Goal: Task Accomplishment & Management: Manage account settings

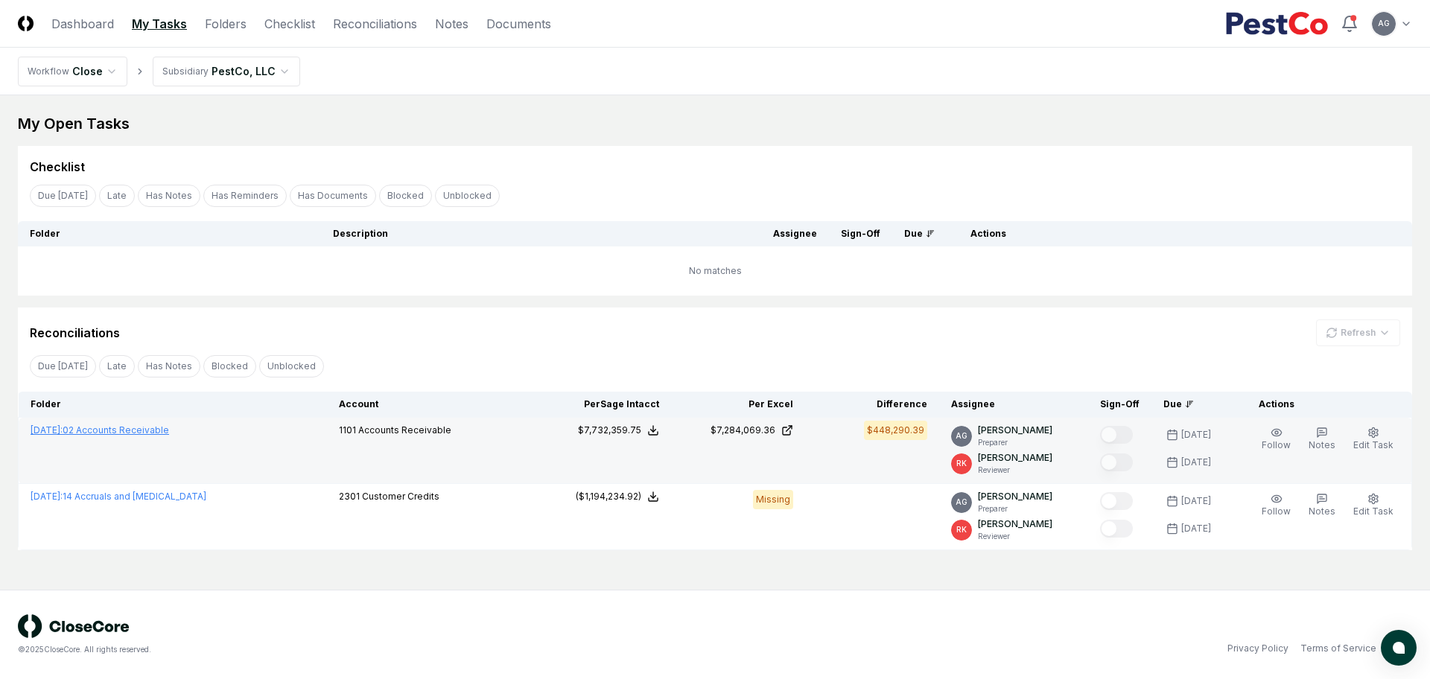
click at [169, 432] on link "[DATE] : 02 Accounts Receivable" at bounding box center [100, 429] width 138 height 11
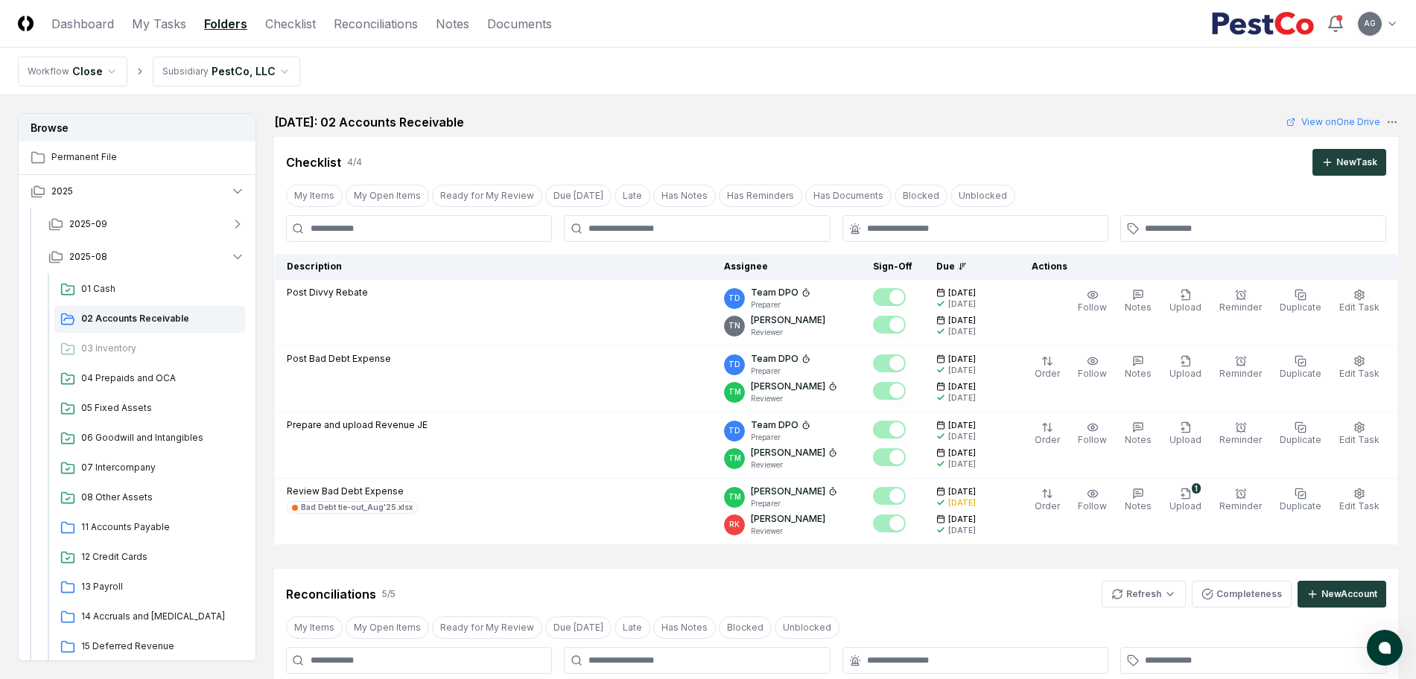
click at [801, 130] on div "[DATE]: 02 Accounts Receivable View on One Drive" at bounding box center [836, 122] width 1124 height 18
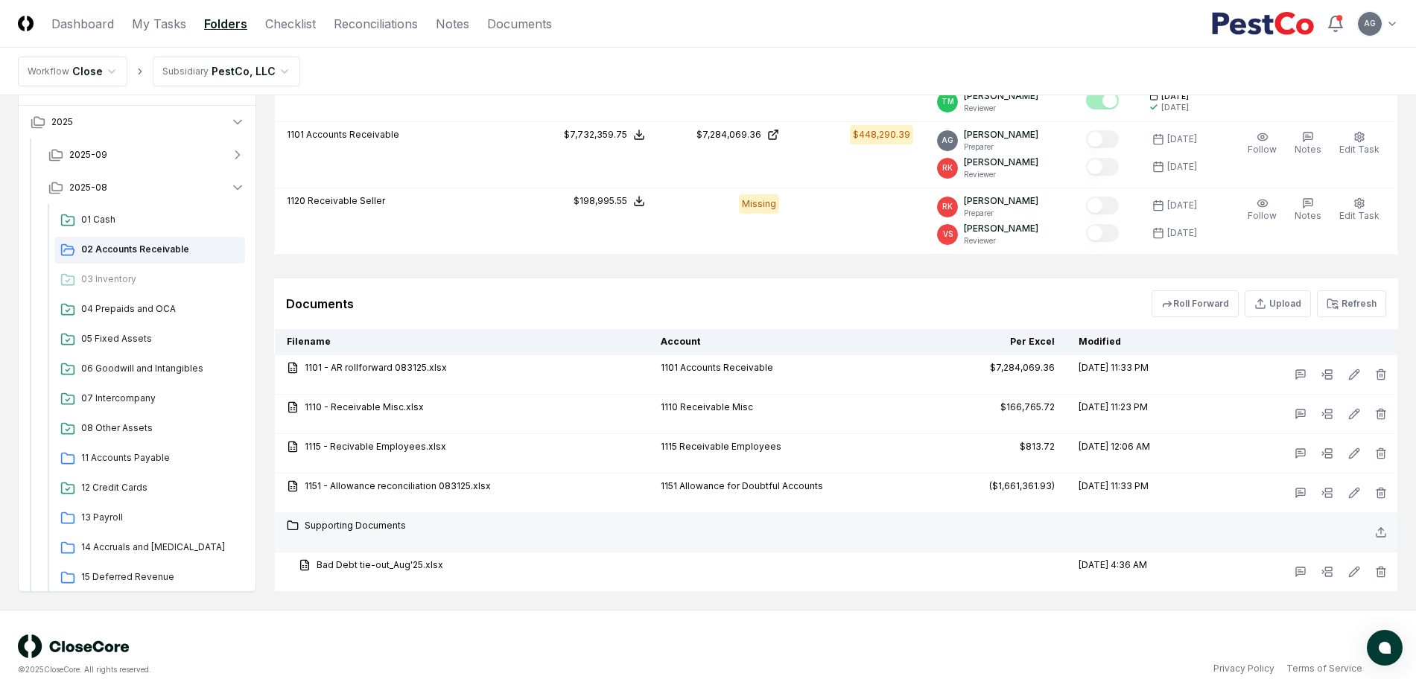
scroll to position [809, 0]
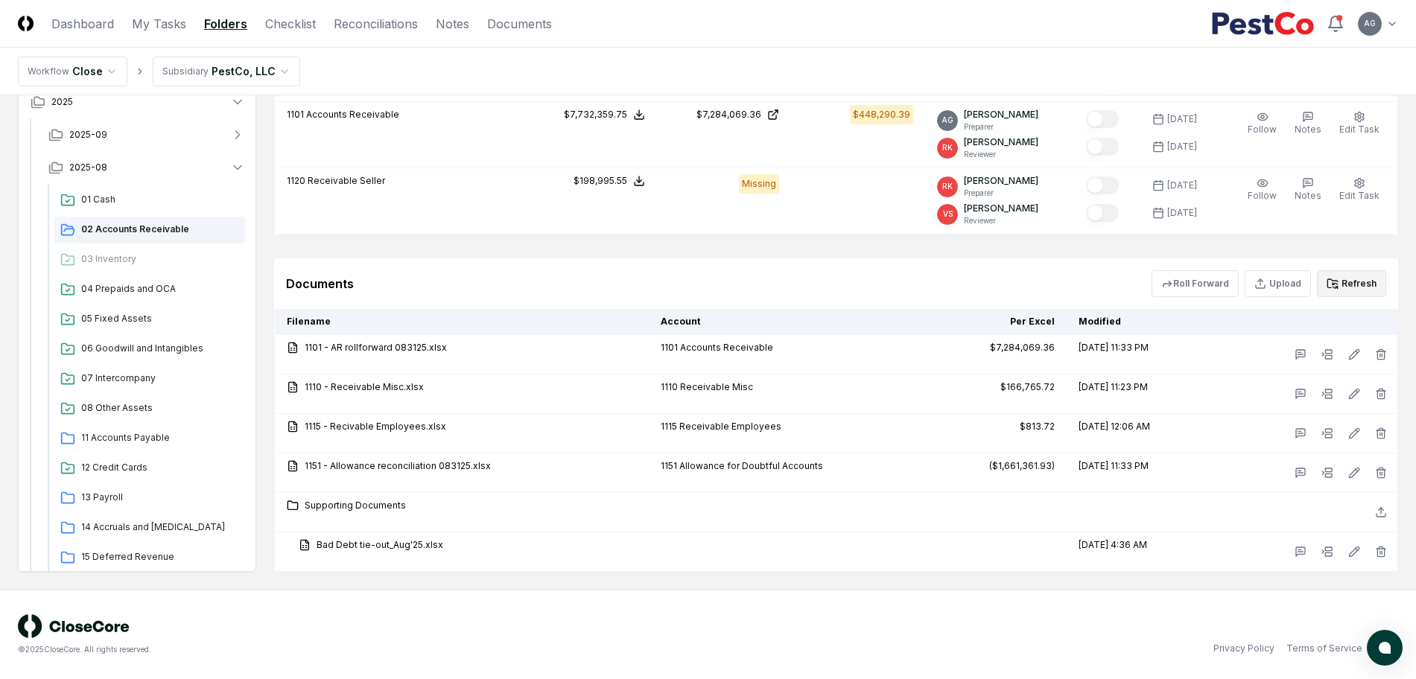
click at [1338, 287] on icon at bounding box center [1332, 284] width 12 height 12
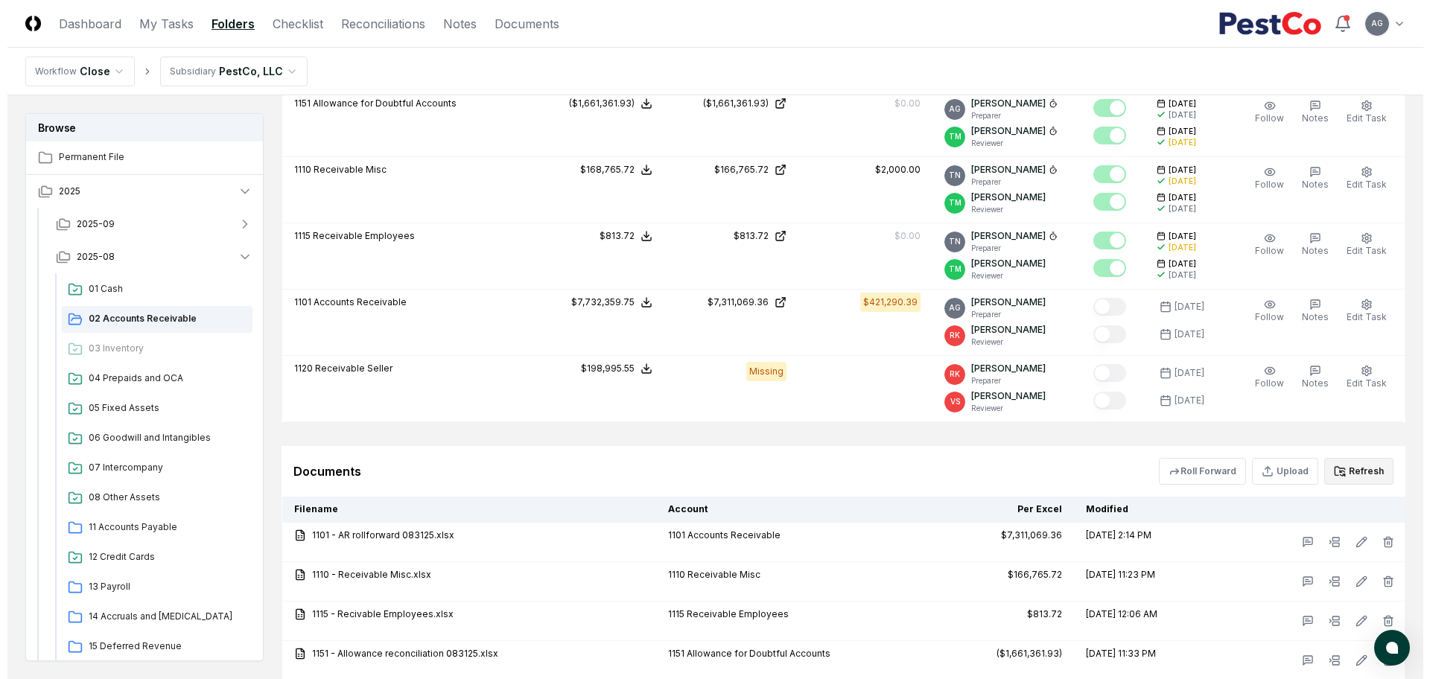
scroll to position [529, 0]
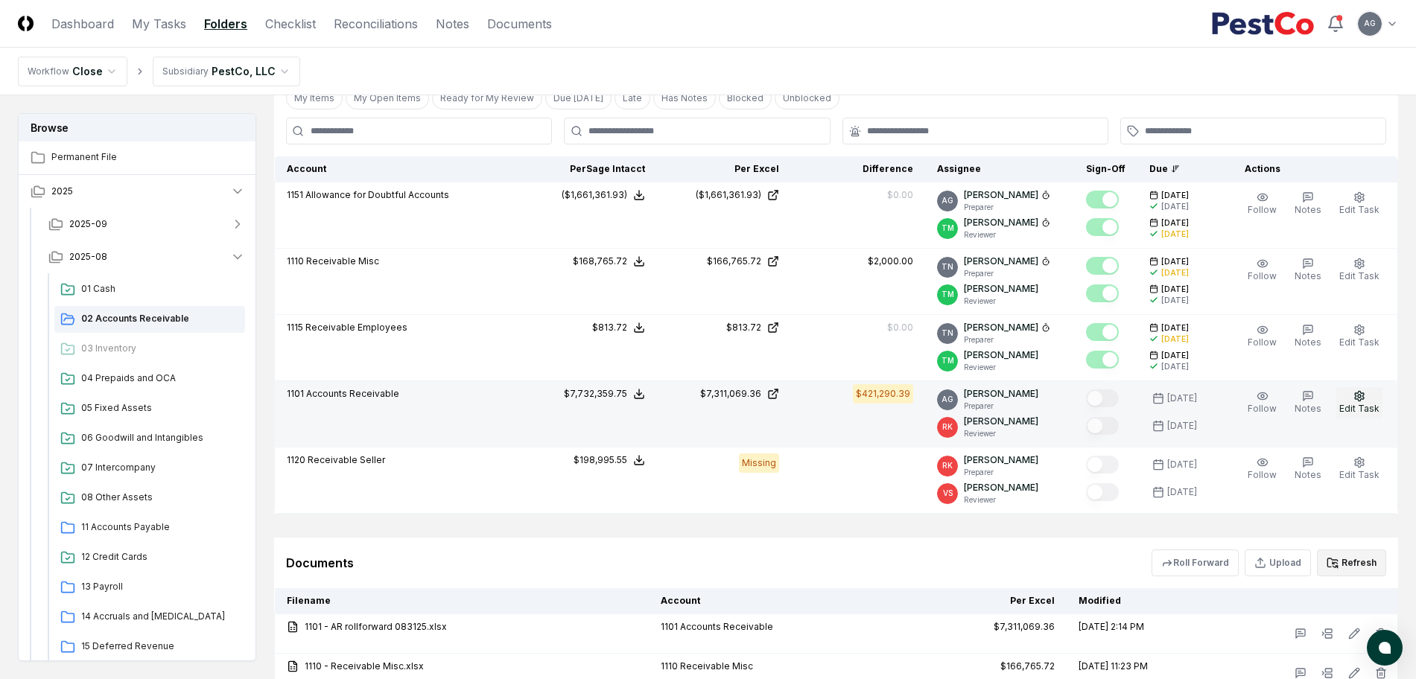
click at [1378, 399] on button "Edit Task" at bounding box center [1359, 402] width 46 height 31
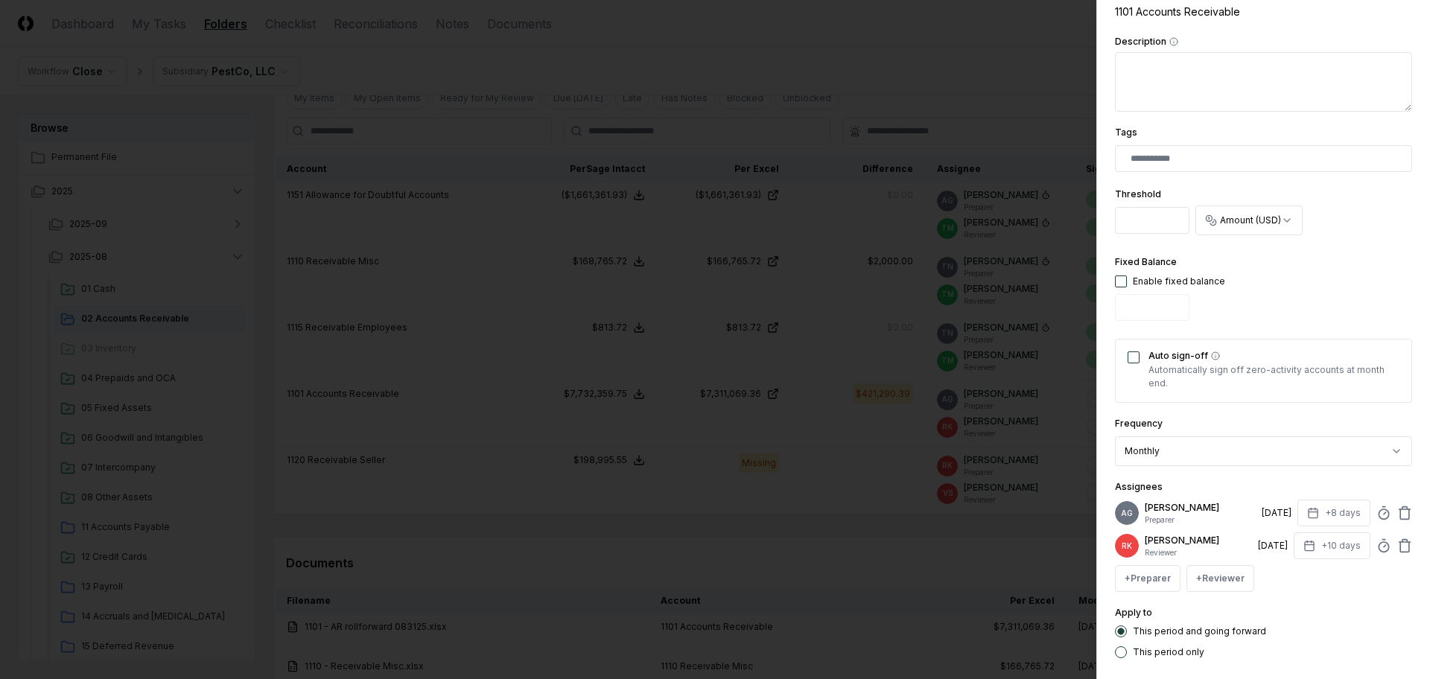
scroll to position [200, 0]
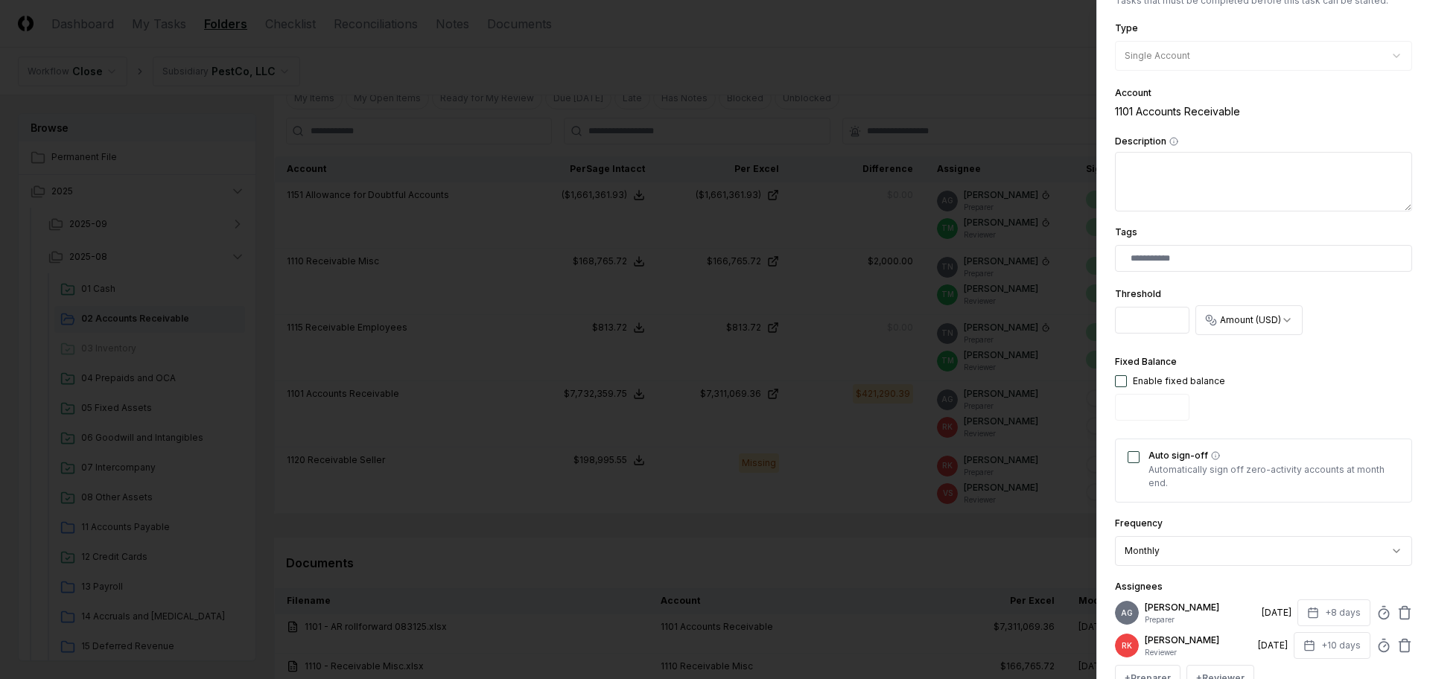
drag, startPoint x: 1168, startPoint y: 325, endPoint x: 1111, endPoint y: 325, distance: 56.6
click at [1111, 325] on div "**********" at bounding box center [1263, 339] width 334 height 679
type input "*********"
click at [1356, 345] on div "**********" at bounding box center [1263, 308] width 297 height 899
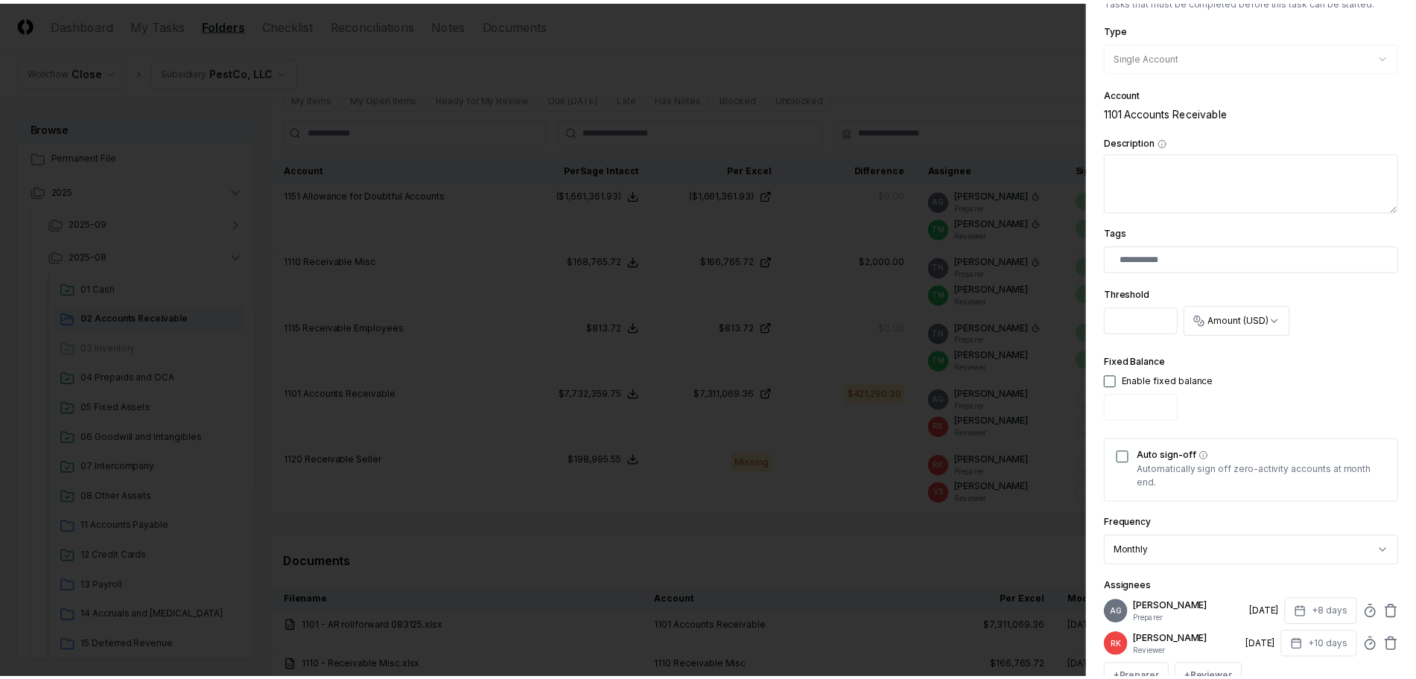
scroll to position [386, 0]
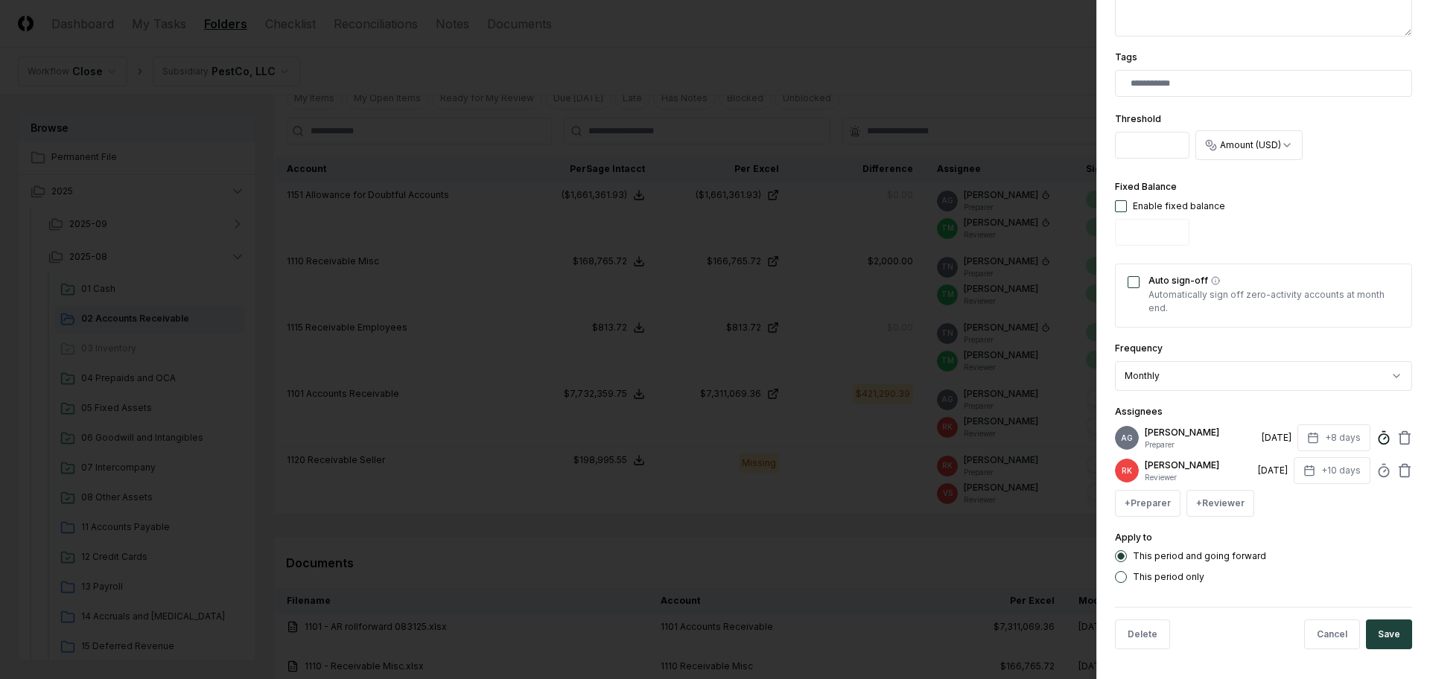
click at [1376, 434] on icon at bounding box center [1383, 437] width 15 height 15
type input "*****"
click at [1383, 585] on form "**********" at bounding box center [1263, 152] width 297 height 1019
click at [1372, 627] on button "Save" at bounding box center [1389, 635] width 46 height 30
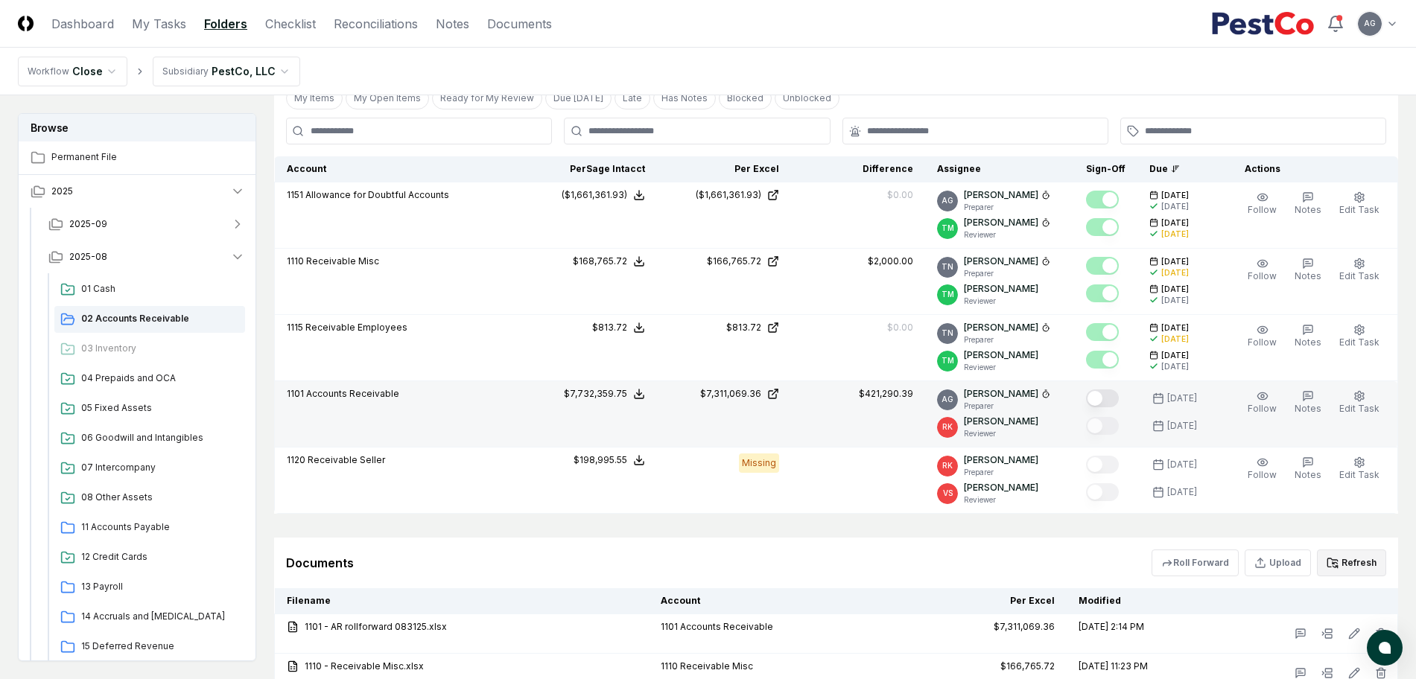
click at [1112, 395] on button "Mark complete" at bounding box center [1102, 398] width 33 height 18
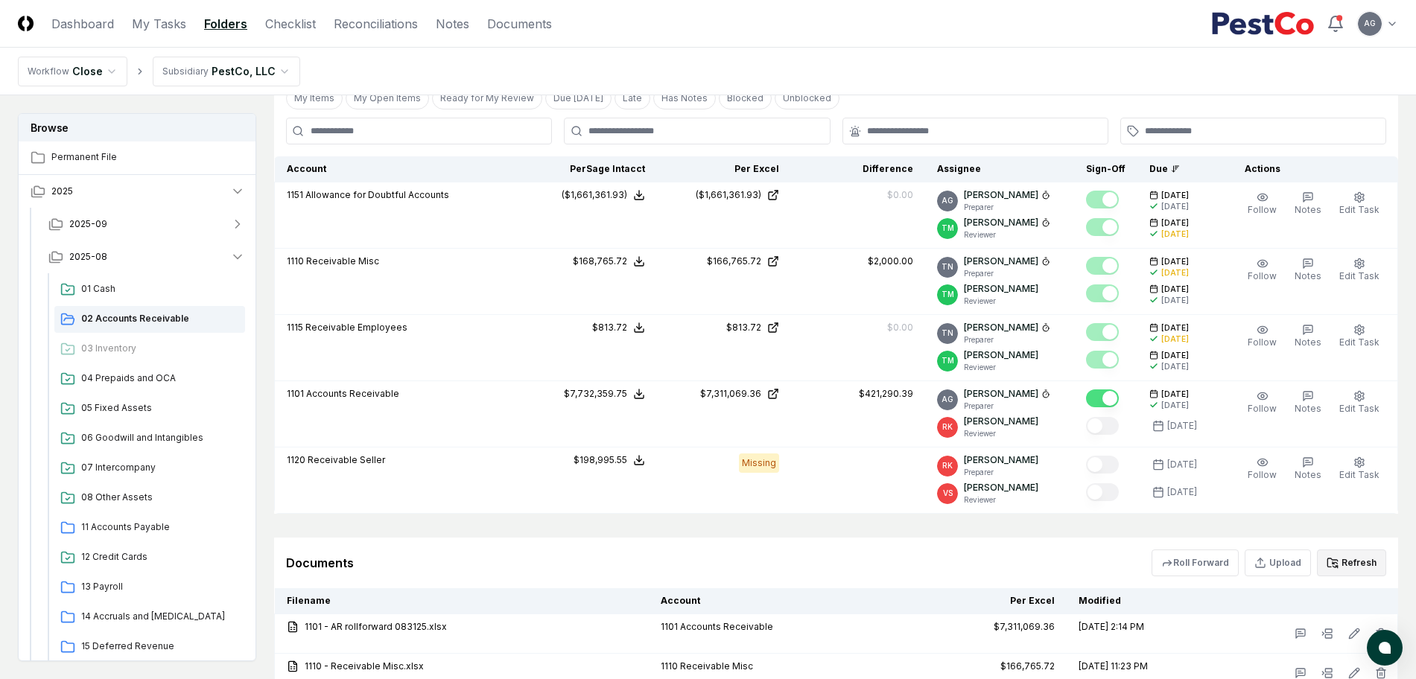
click at [699, 558] on div "Documents Roll Forward Upload Refresh" at bounding box center [836, 563] width 1100 height 27
click at [938, 561] on div "Documents Roll Forward Upload Refresh" at bounding box center [836, 563] width 1100 height 27
drag, startPoint x: 142, startPoint y: 29, endPoint x: 150, endPoint y: 29, distance: 8.2
click at [142, 29] on link "My Tasks" at bounding box center [159, 24] width 54 height 18
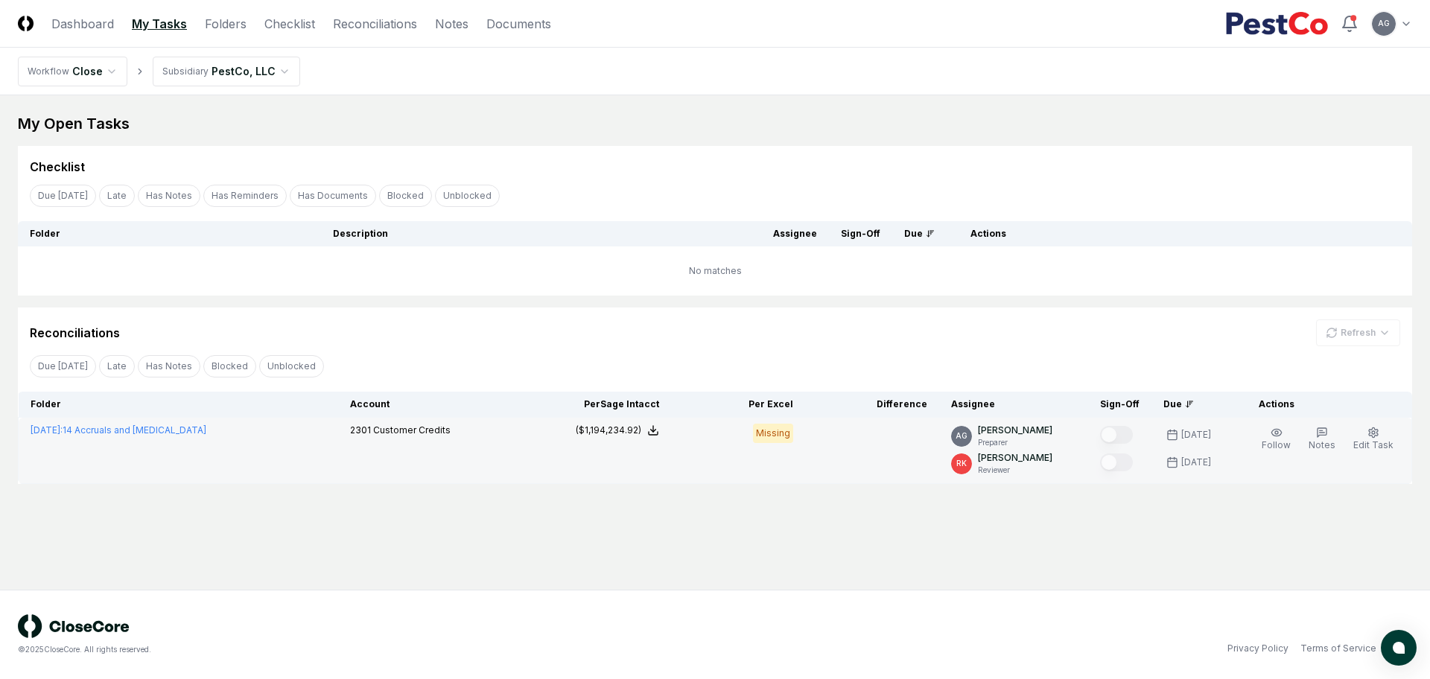
drag, startPoint x: 736, startPoint y: 564, endPoint x: 427, endPoint y: 483, distance: 319.5
click at [725, 557] on main "My Open Tasks Cancel Reassign Checklist Due [DATE] Late Has Notes Has Reminders…" at bounding box center [715, 342] width 1430 height 494
click at [162, 431] on link "[DATE] : 14 Accruals and [MEDICAL_DATA]" at bounding box center [119, 429] width 176 height 11
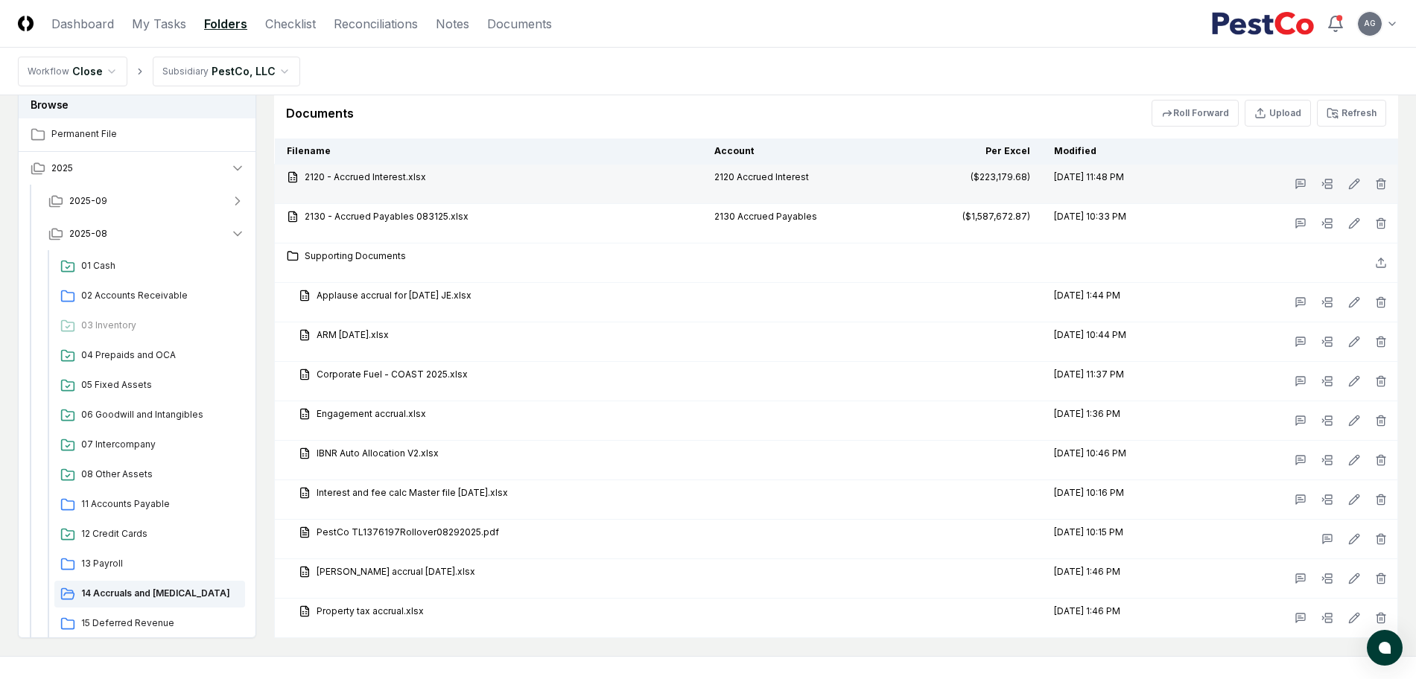
scroll to position [1955, 0]
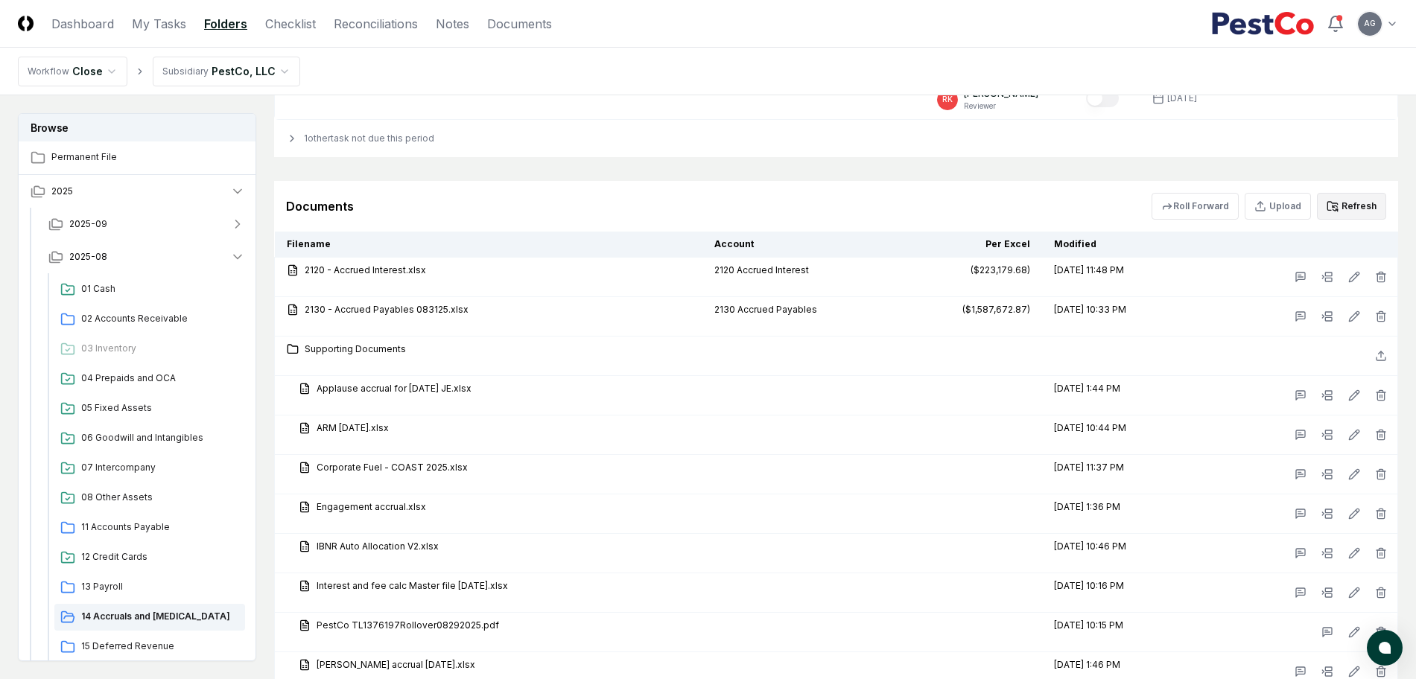
click at [1361, 201] on button "Refresh" at bounding box center [1350, 206] width 69 height 27
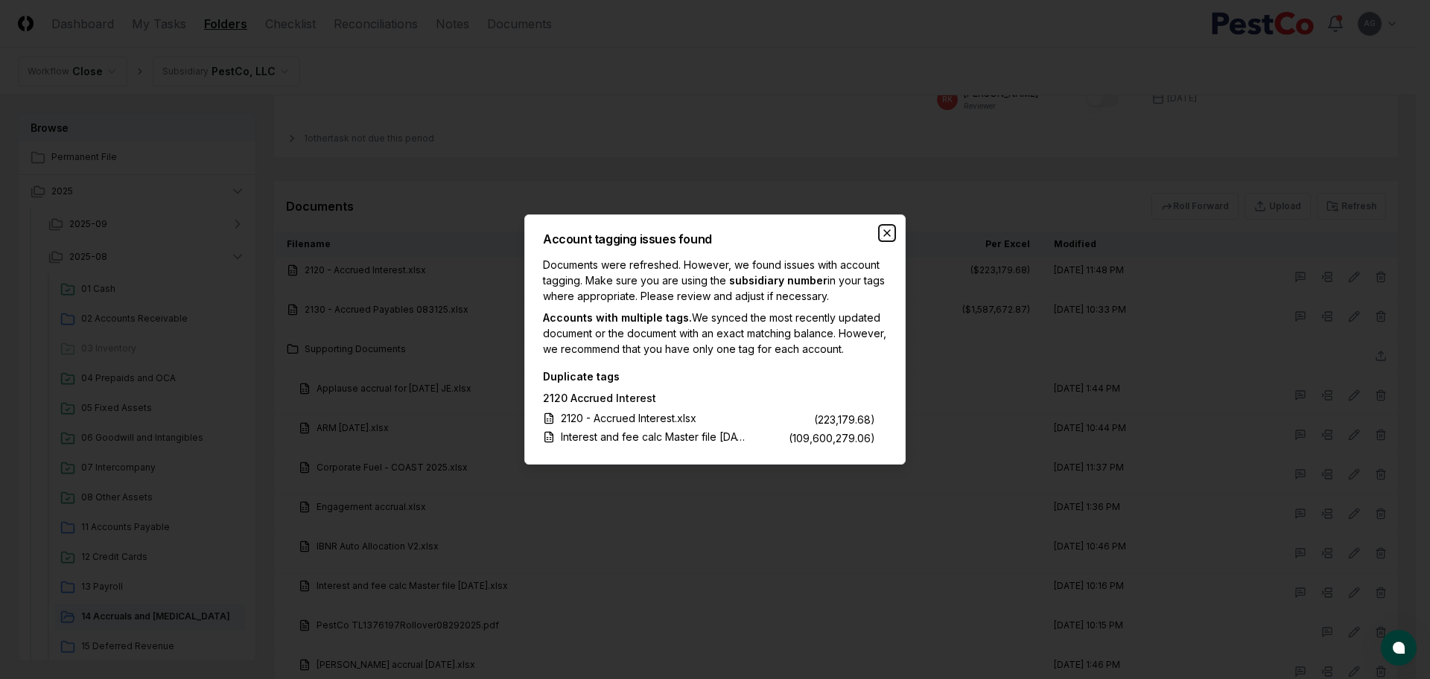
click at [886, 227] on icon "button" at bounding box center [887, 233] width 12 height 12
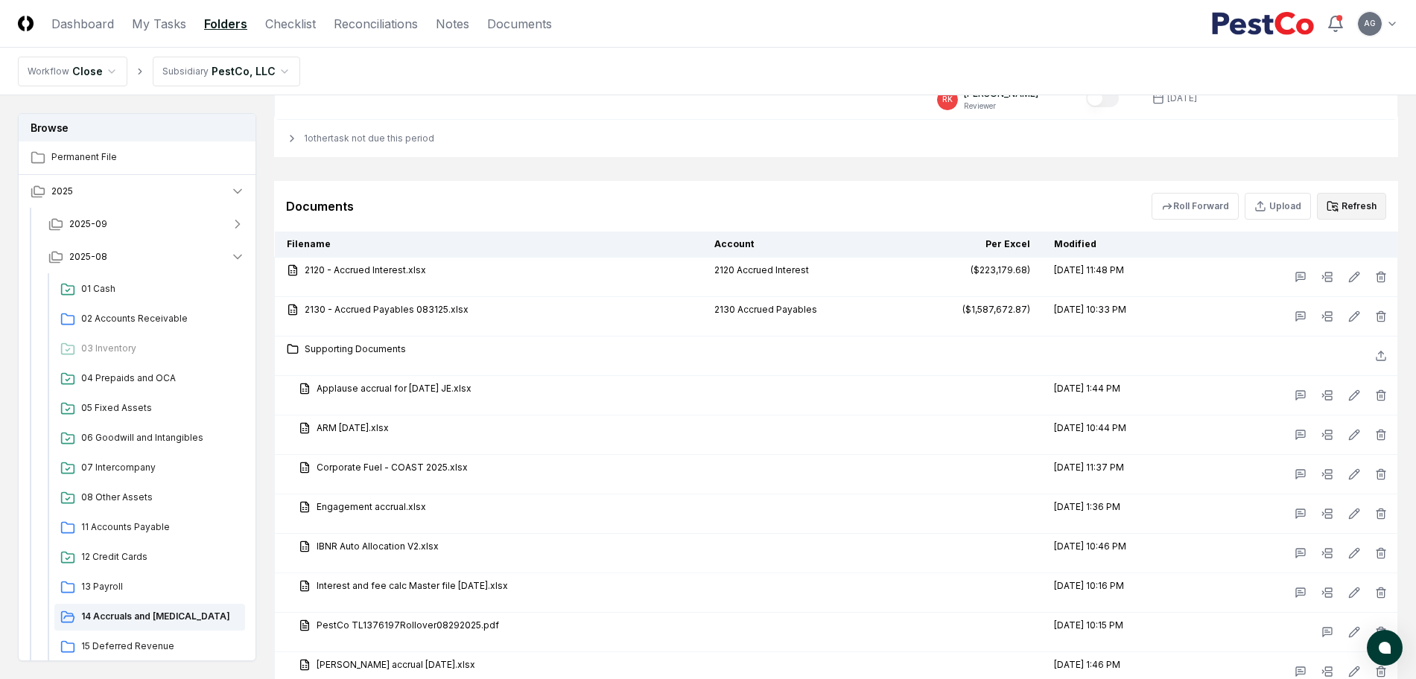
click at [1338, 202] on icon at bounding box center [1332, 206] width 12 height 12
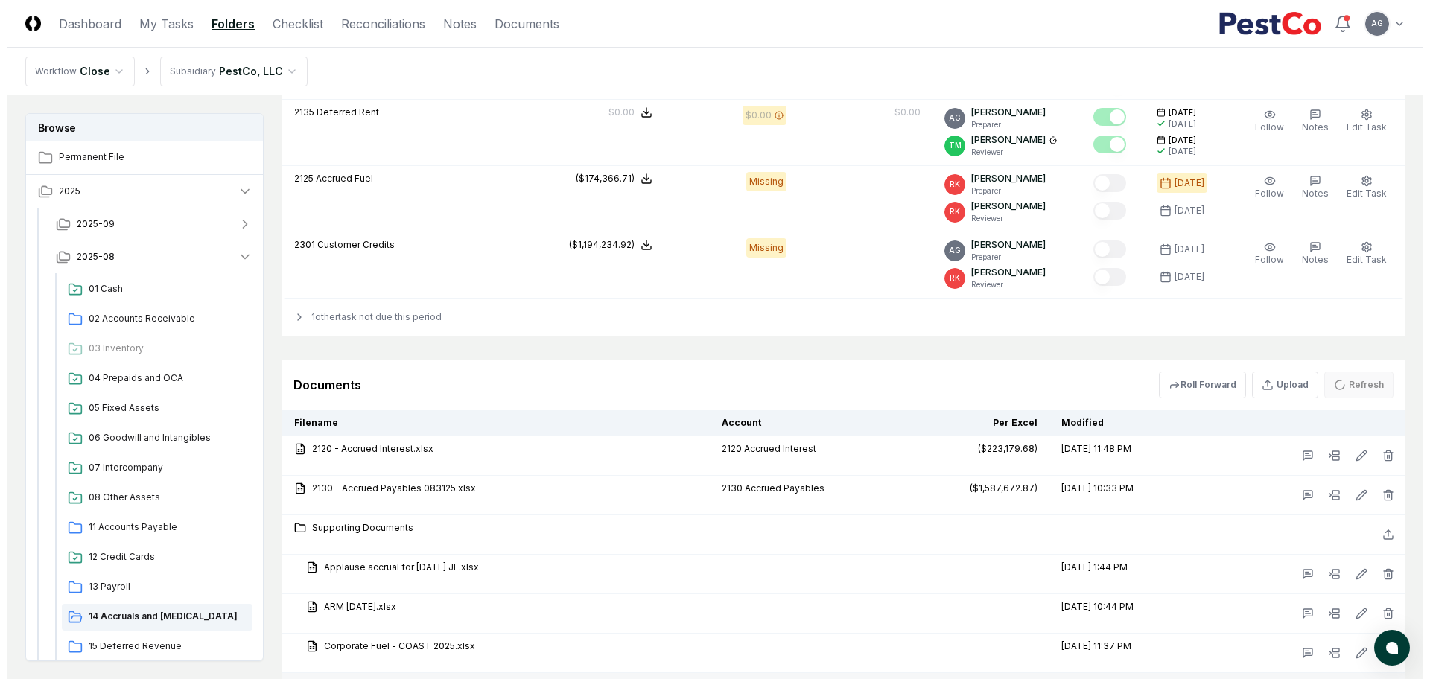
scroll to position [1835, 0]
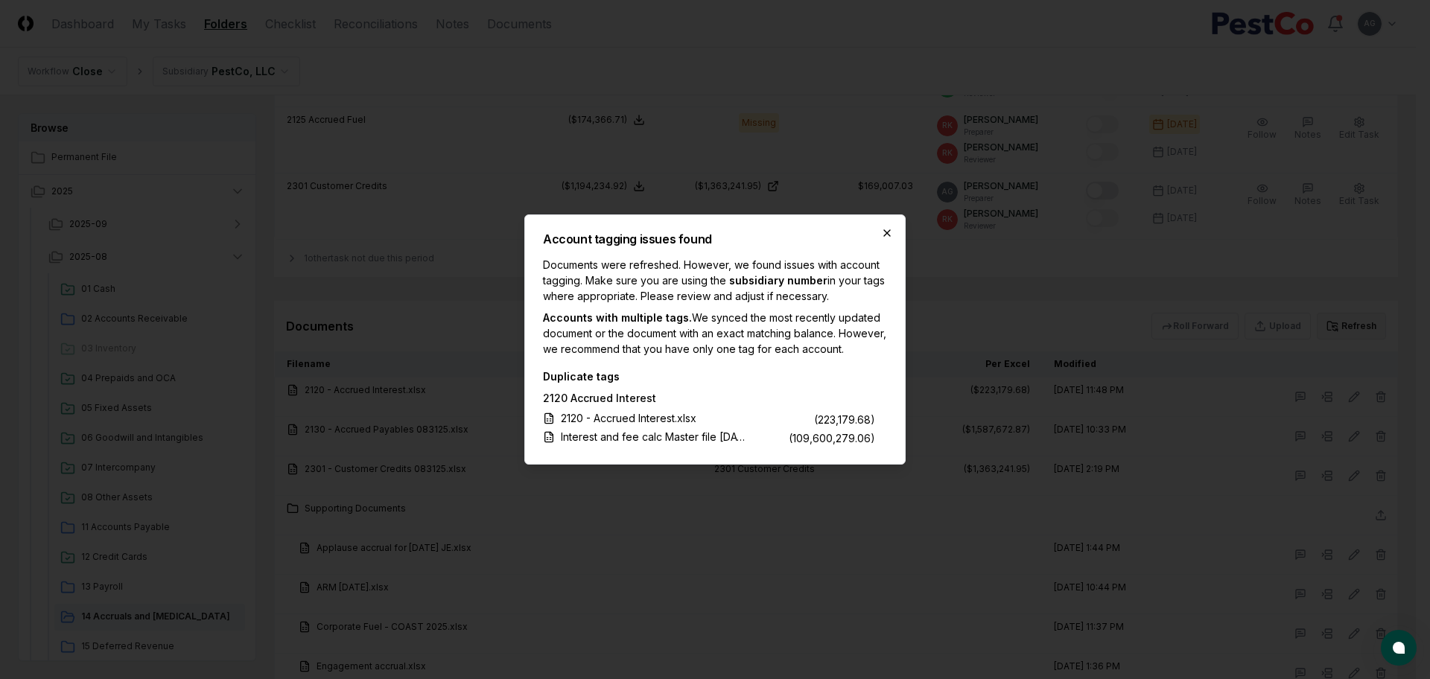
click at [890, 230] on icon "button" at bounding box center [887, 233] width 6 height 6
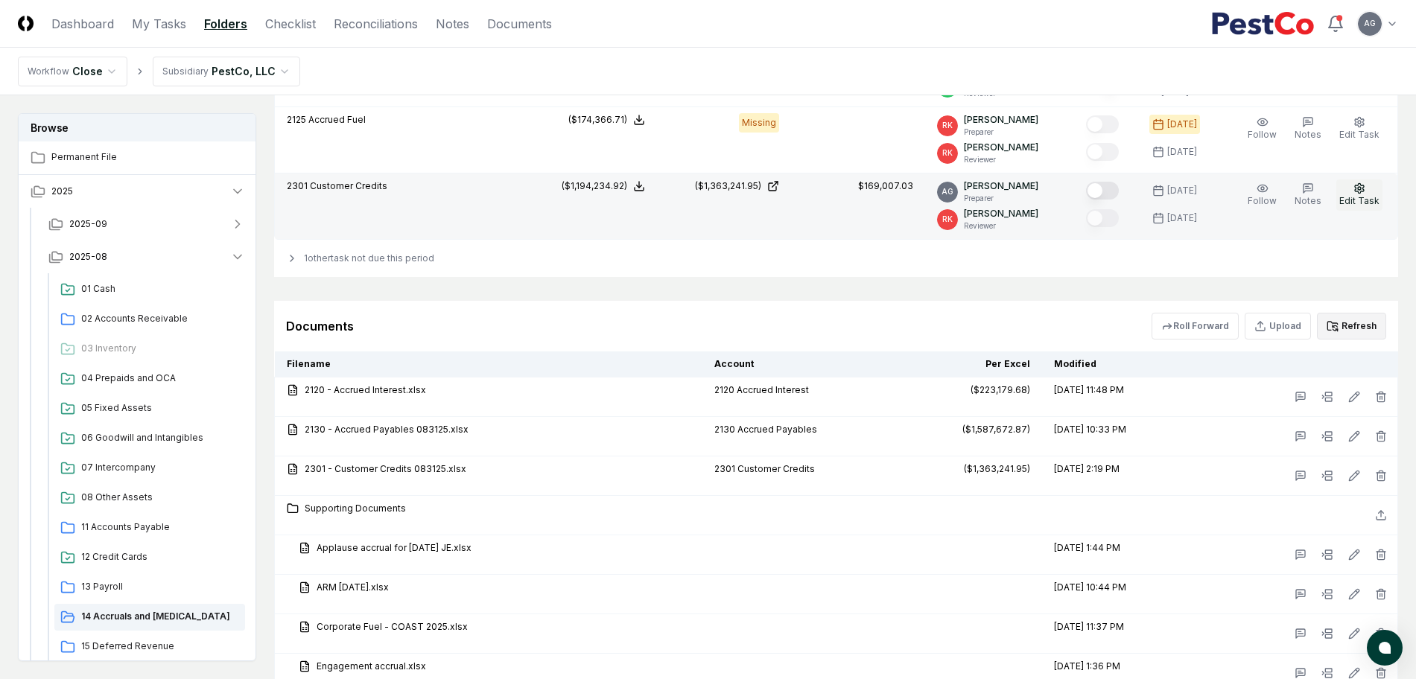
click at [1365, 199] on span "Edit Task" at bounding box center [1359, 200] width 40 height 11
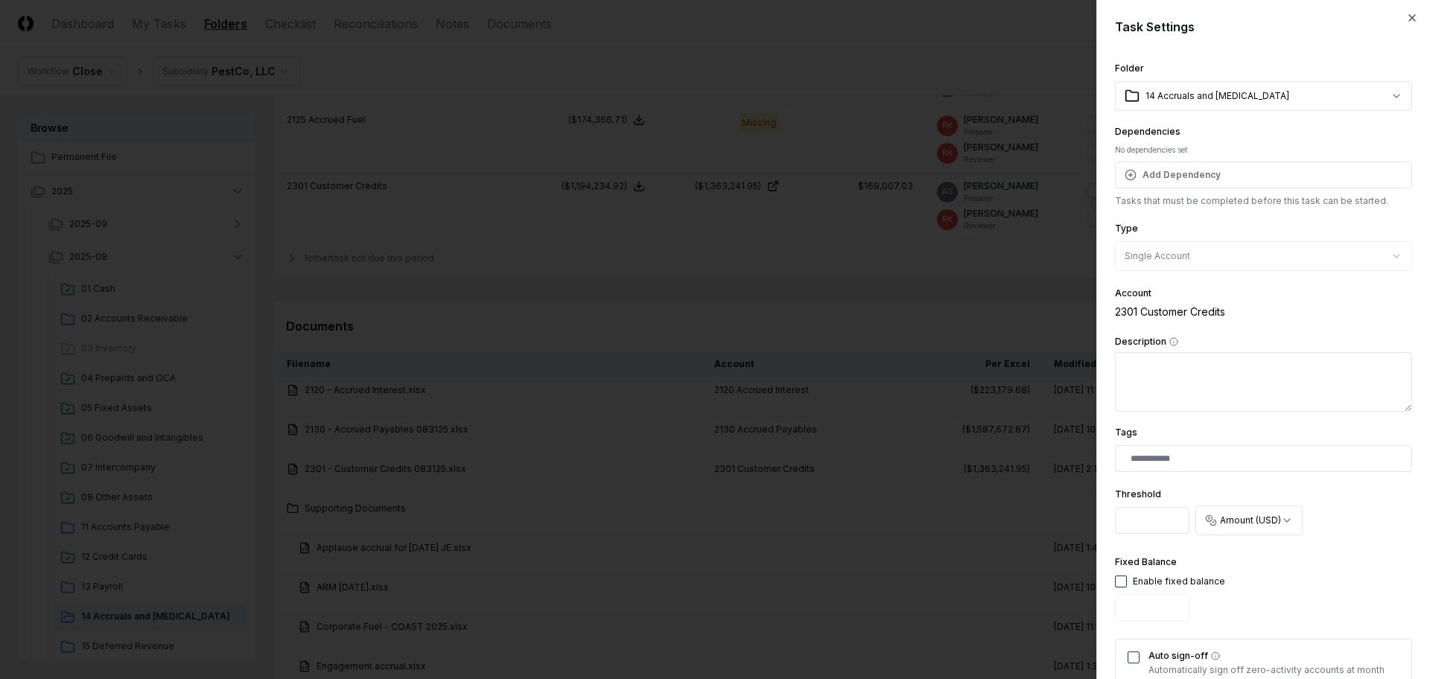
drag, startPoint x: 1162, startPoint y: 524, endPoint x: 1088, endPoint y: 523, distance: 74.5
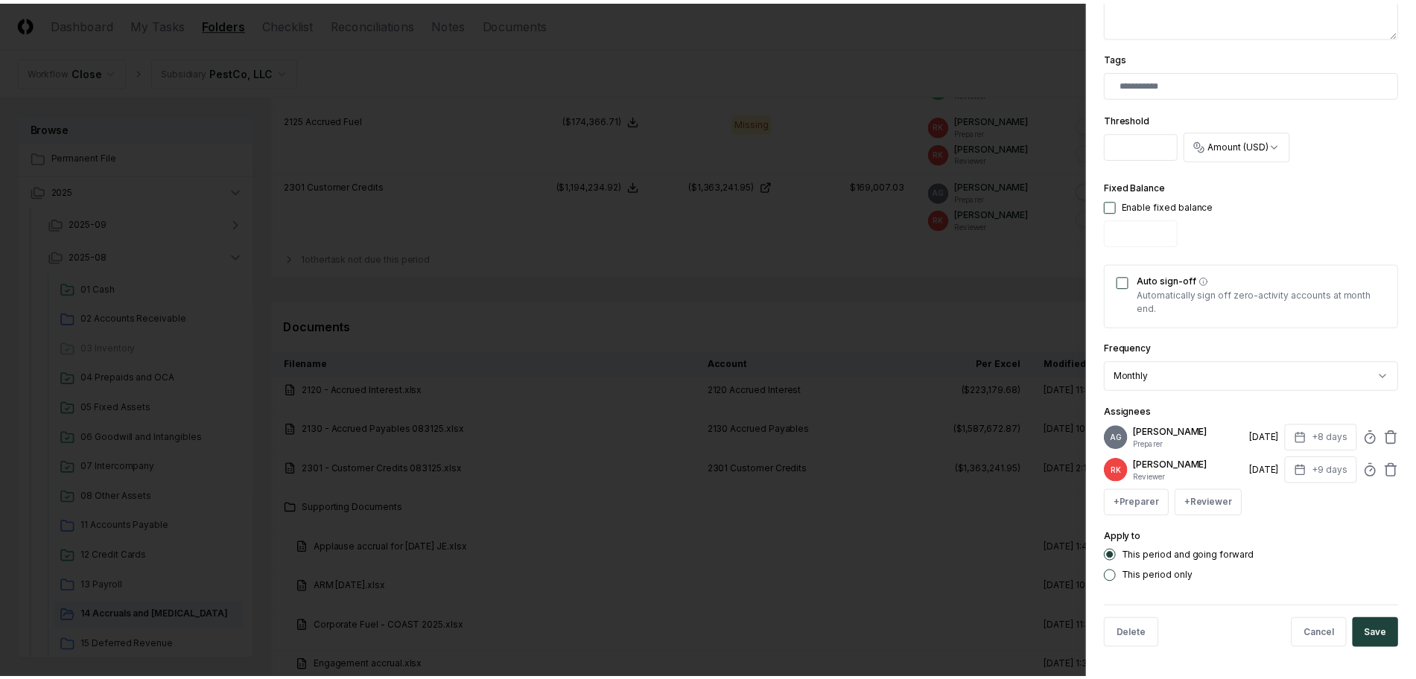
scroll to position [386, 0]
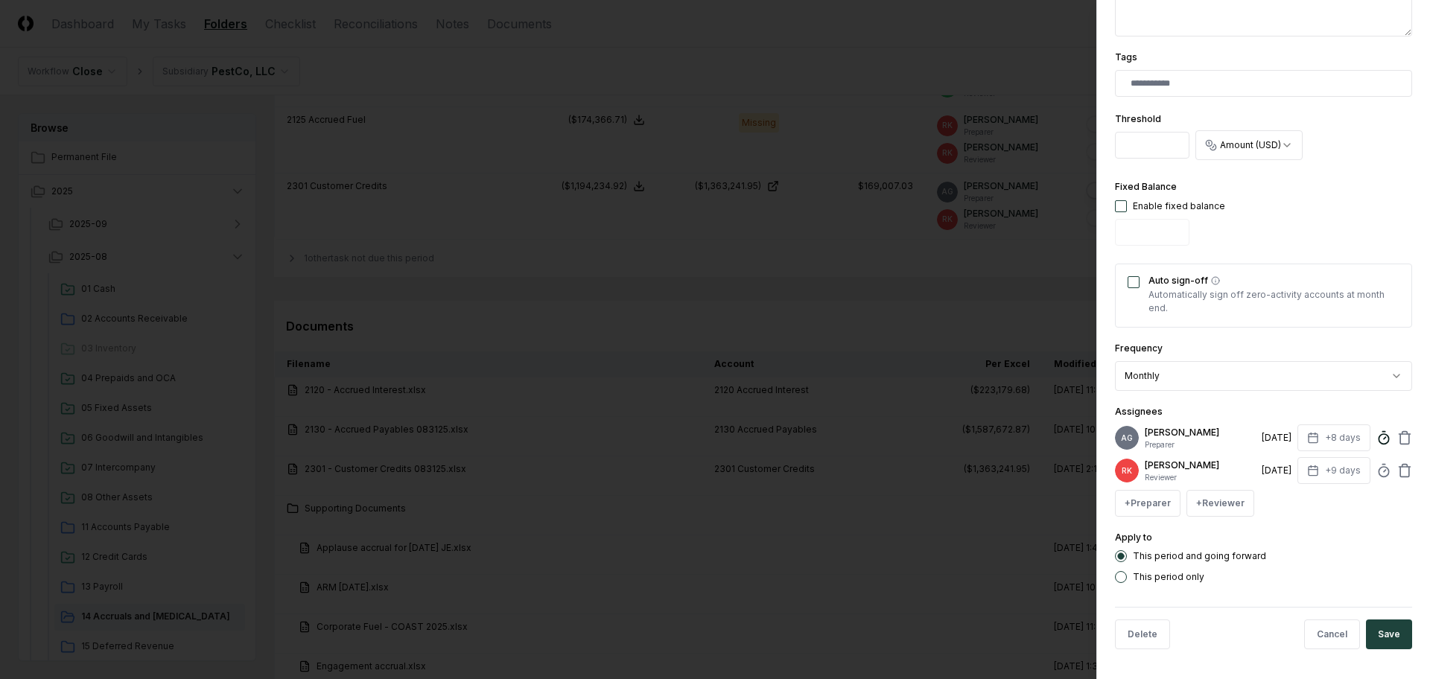
type input "*********"
click at [1383, 437] on line at bounding box center [1384, 438] width 2 height 2
drag, startPoint x: 1121, startPoint y: 523, endPoint x: 1093, endPoint y: 524, distance: 28.3
drag, startPoint x: 1158, startPoint y: 513, endPoint x: 1148, endPoint y: 514, distance: 9.7
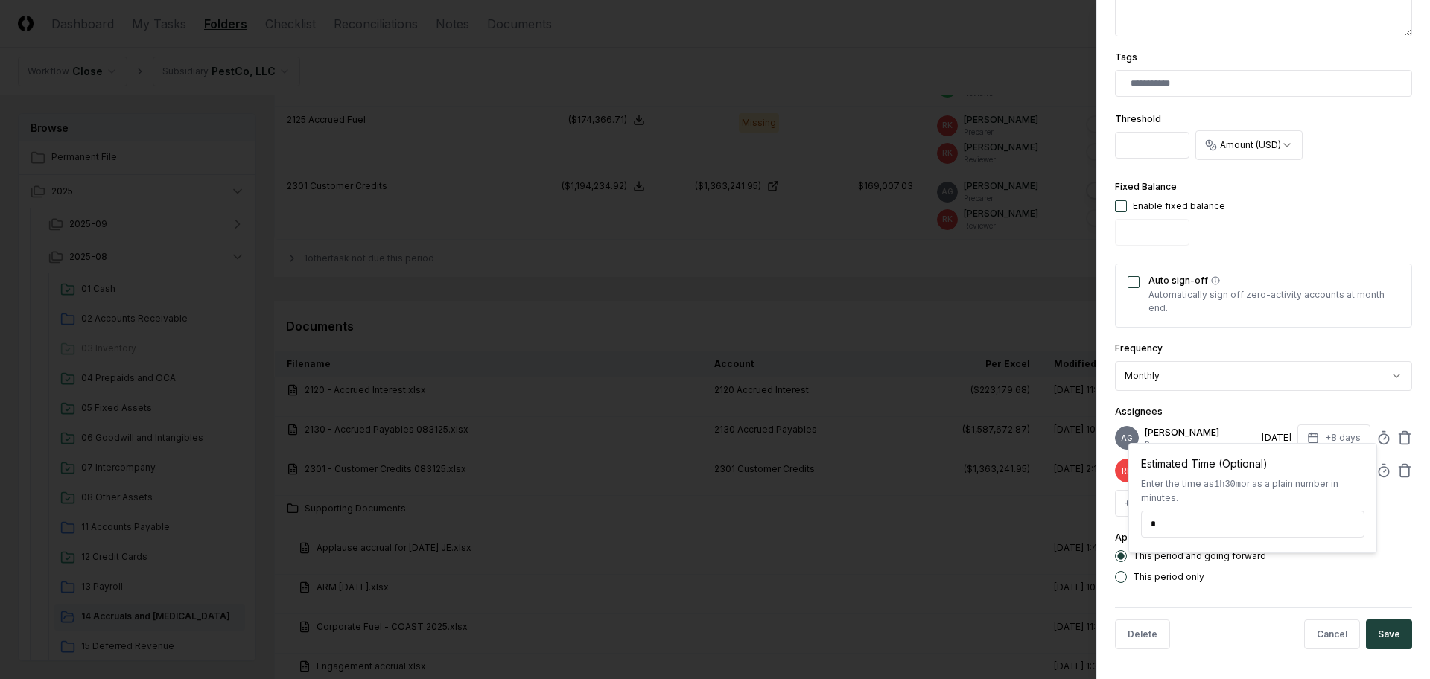
click at [1148, 514] on input "*" at bounding box center [1252, 524] width 223 height 27
type input "*****"
click at [1366, 626] on button "Save" at bounding box center [1389, 635] width 46 height 30
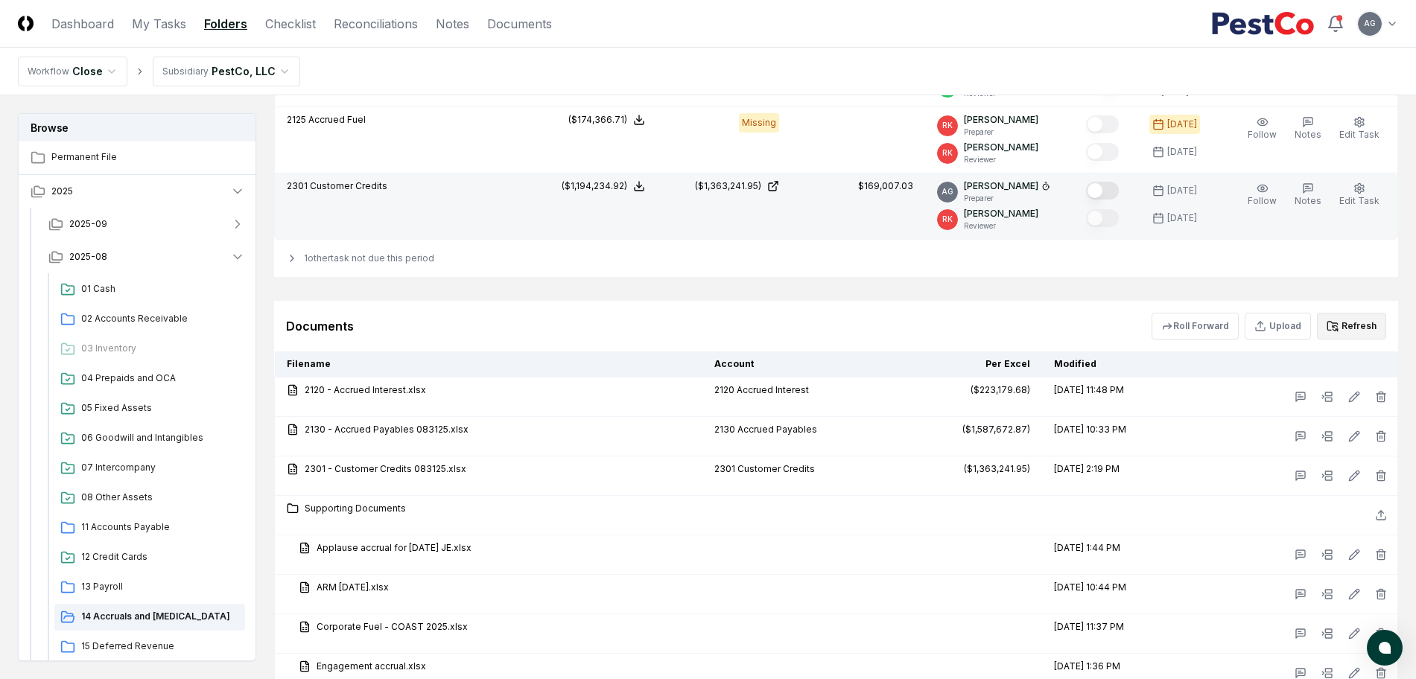
click at [1113, 189] on button "Mark complete" at bounding box center [1102, 191] width 33 height 18
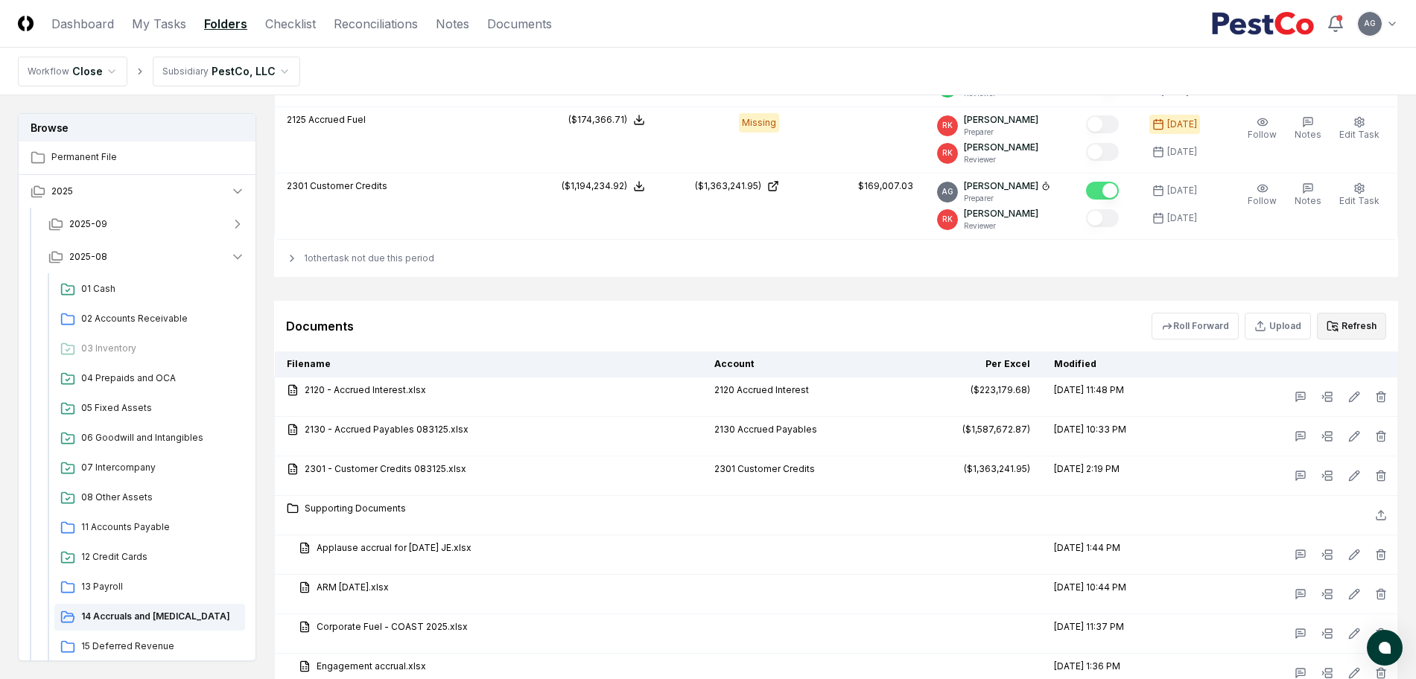
click at [1014, 304] on div "Documents Roll Forward Upload Refresh" at bounding box center [836, 326] width 1124 height 51
click at [138, 28] on link "My Tasks" at bounding box center [159, 24] width 54 height 18
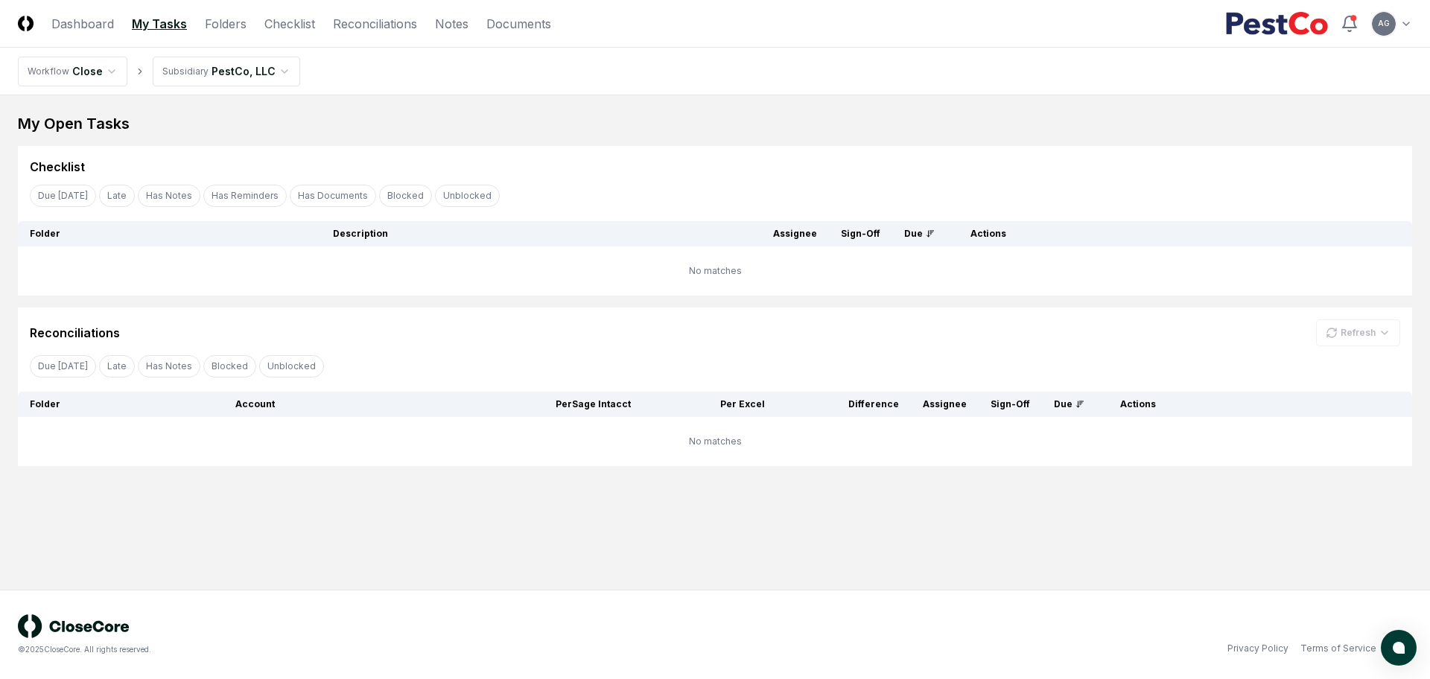
click at [797, 557] on main "My Open Tasks Cancel Reassign Checklist Due [DATE] Late Has Notes Has Reminders…" at bounding box center [715, 342] width 1430 height 494
